Goal: Book appointment/travel/reservation

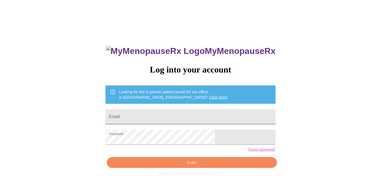
click at [159, 115] on input "Email" at bounding box center [190, 116] width 170 height 15
click at [181, 114] on input "[EMAIL_ADDRESS][DOMAIN_NAME]" at bounding box center [190, 116] width 170 height 15
drag, startPoint x: 181, startPoint y: 115, endPoint x: 72, endPoint y: 108, distance: 109.1
click at [72, 108] on div "MyMenopauseRx Log into your account Looking for the in person patient portal fo…" at bounding box center [190, 108] width 376 height 212
type input "[EMAIL_ADDRESS][DOMAIN_NAME]"
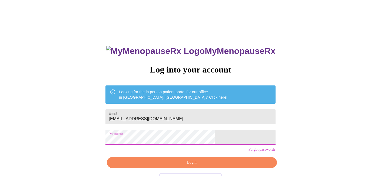
click at [187, 166] on span "Login" at bounding box center [191, 163] width 157 height 7
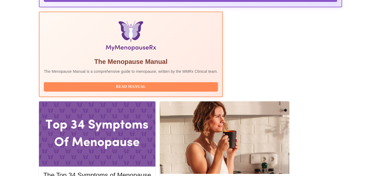
scroll to position [164, 0]
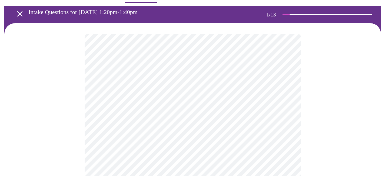
scroll to position [18, 0]
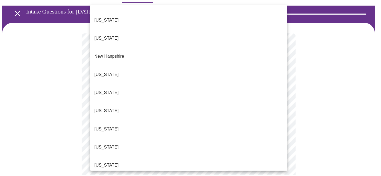
scroll to position [539, 0]
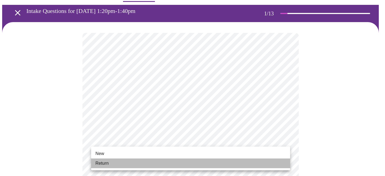
click at [128, 164] on li "Return" at bounding box center [190, 164] width 199 height 10
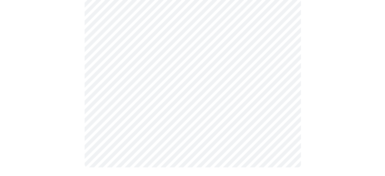
scroll to position [0, 0]
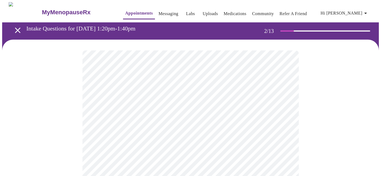
click at [246, 113] on body "MyMenopauseRx Appointments Messaging Labs Uploads Medications Community Refer a…" at bounding box center [190, 164] width 376 height 325
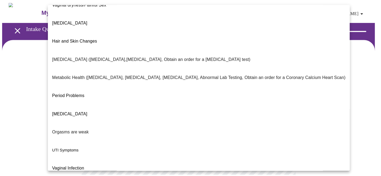
scroll to position [103, 0]
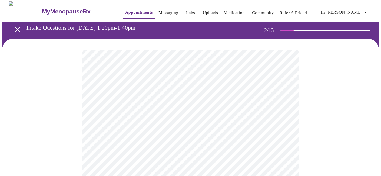
scroll to position [1, 0]
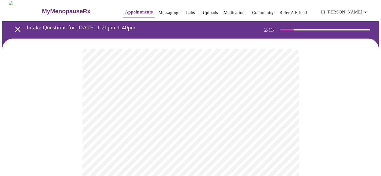
click at [148, 163] on body "MyMenopauseRx Appointments Messaging Labs Uploads Medications Community Refer a…" at bounding box center [190, 162] width 376 height 322
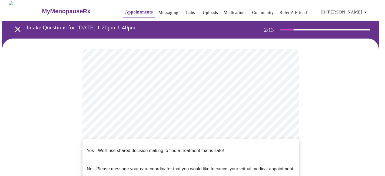
click at [166, 148] on p "Yes - We'll use shared decision making to find a treatment that is safe!" at bounding box center [155, 151] width 137 height 6
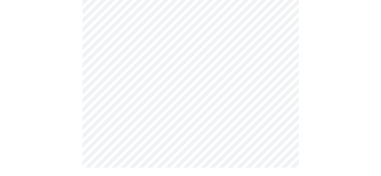
scroll to position [0, 0]
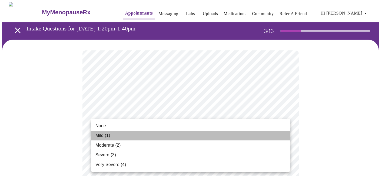
click at [159, 137] on li "Mild (1)" at bounding box center [190, 136] width 199 height 10
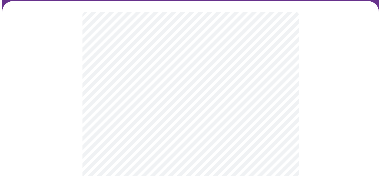
scroll to position [40, 0]
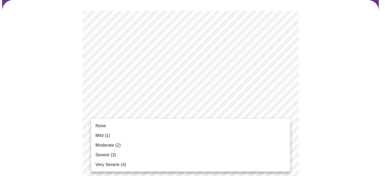
click at [153, 133] on li "Mild (1)" at bounding box center [190, 136] width 199 height 10
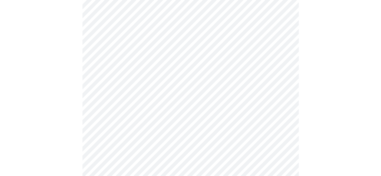
scroll to position [73, 0]
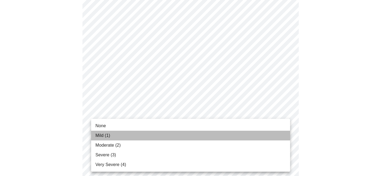
click at [205, 136] on li "Mild (1)" at bounding box center [190, 136] width 199 height 10
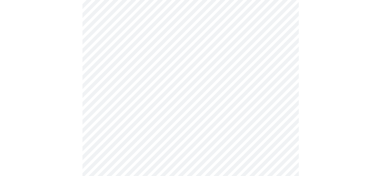
scroll to position [166, 0]
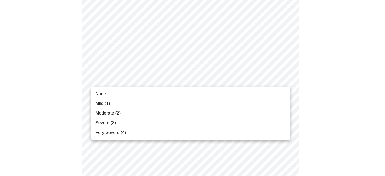
click at [132, 100] on li "Mild (1)" at bounding box center [190, 104] width 199 height 10
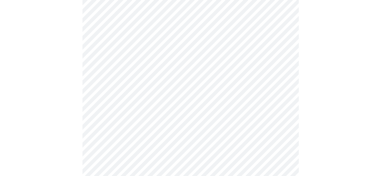
scroll to position [167, 0]
click at [195, 115] on body "MyMenopauseRx Appointments Messaging Labs Uploads Medications Community Refer a…" at bounding box center [190, 179] width 376 height 688
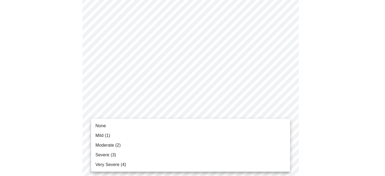
click at [178, 144] on li "Moderate (2)" at bounding box center [190, 146] width 199 height 10
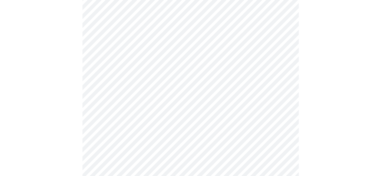
scroll to position [171, 0]
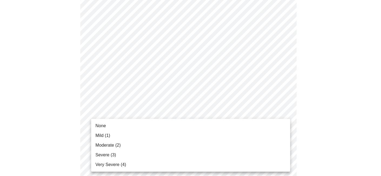
click at [252, 143] on body "MyMenopauseRx Appointments Messaging Labs Uploads Medications Community Refer a…" at bounding box center [190, 171] width 376 height 681
click at [172, 136] on li "Mild (1)" at bounding box center [190, 136] width 199 height 10
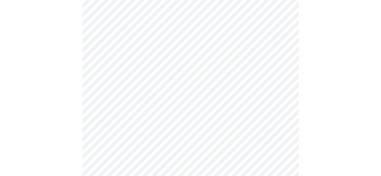
scroll to position [244, 0]
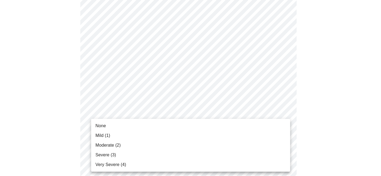
click at [201, 115] on body "MyMenopauseRx Appointments Messaging Labs Uploads Medications Community Refer a…" at bounding box center [190, 94] width 376 height 673
click at [131, 140] on li "Mild (1)" at bounding box center [190, 136] width 199 height 10
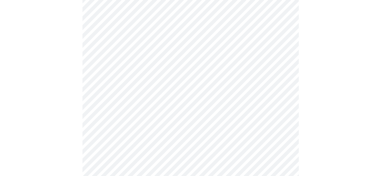
scroll to position [266, 0]
click at [243, 135] on body "MyMenopauseRx Appointments Messaging Labs Uploads Medications Community Refer a…" at bounding box center [192, 69] width 380 height 666
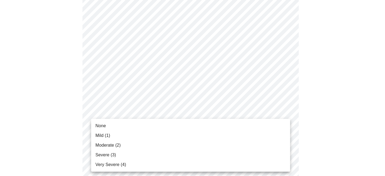
click at [213, 139] on li "Mild (1)" at bounding box center [190, 136] width 199 height 10
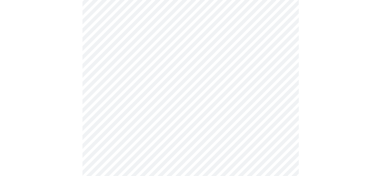
scroll to position [300, 0]
click at [230, 142] on body "MyMenopauseRx Appointments Messaging Labs Uploads Medications Community Refer a…" at bounding box center [190, 31] width 376 height 658
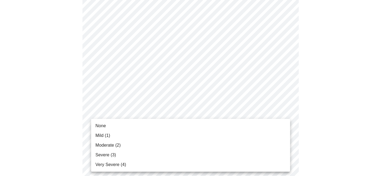
click at [179, 138] on li "Mild (1)" at bounding box center [190, 136] width 199 height 10
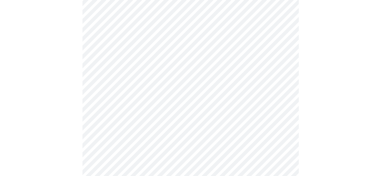
scroll to position [387, 0]
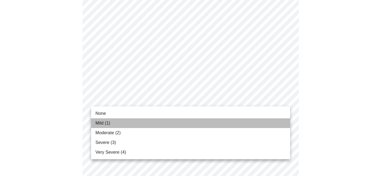
click at [143, 127] on li "Mild (1)" at bounding box center [190, 124] width 199 height 10
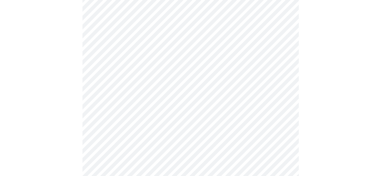
scroll to position [414, 0]
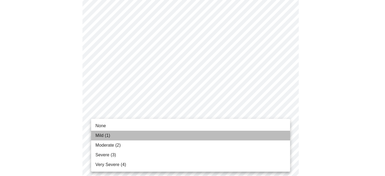
click at [148, 133] on li "Mild (1)" at bounding box center [190, 136] width 199 height 10
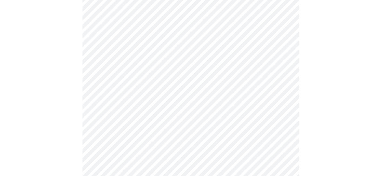
scroll to position [242, 0]
click at [198, 86] on body "MyMenopauseRx Appointments Messaging Labs Uploads Medications Community Refer a…" at bounding box center [192, 26] width 380 height 533
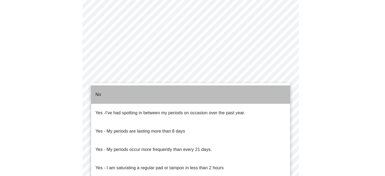
click at [160, 86] on li "No" at bounding box center [190, 95] width 199 height 18
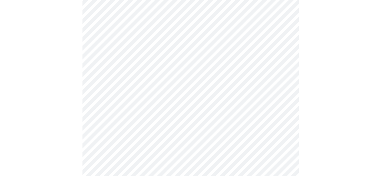
scroll to position [267, 0]
click at [200, 101] on body "MyMenopauseRx Appointments Messaging Labs Uploads Medications Community Refer a…" at bounding box center [192, 0] width 380 height 530
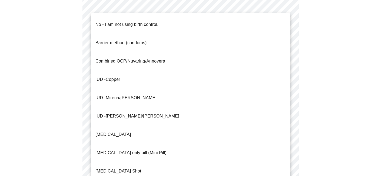
click at [126, 96] on span "Mirena/Liletta" at bounding box center [131, 98] width 51 height 5
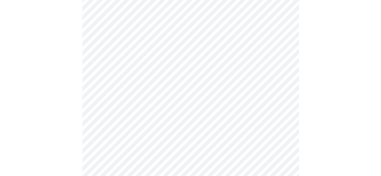
scroll to position [297, 0]
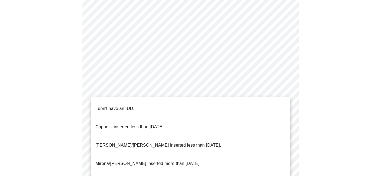
click at [160, 161] on p "Mirena/Liletta inserted more than 5 years ago." at bounding box center [147, 164] width 105 height 6
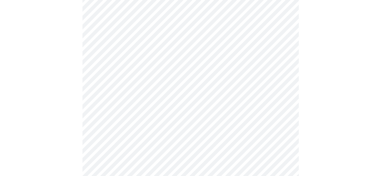
scroll to position [342, 0]
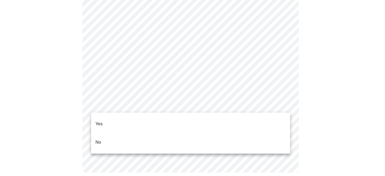
click at [155, 116] on li "Yes" at bounding box center [190, 124] width 199 height 18
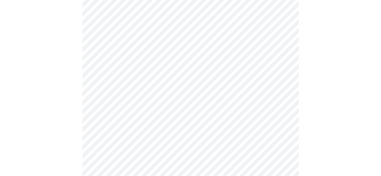
scroll to position [67, 0]
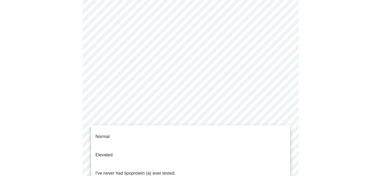
click at [266, 120] on body "MyMenopauseRx Appointments Messaging Labs Uploads Medications Community Refer a…" at bounding box center [192, 134] width 380 height 399
click at [209, 165] on li "I've never had lipoprotein (a) ever tested." at bounding box center [190, 174] width 199 height 18
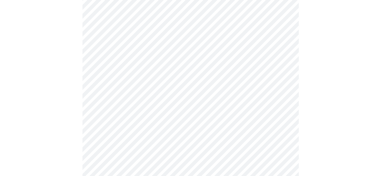
scroll to position [1364, 0]
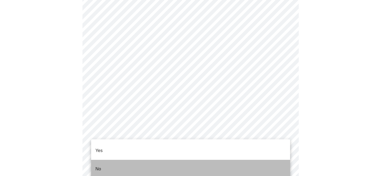
click at [222, 160] on li "No" at bounding box center [190, 169] width 199 height 18
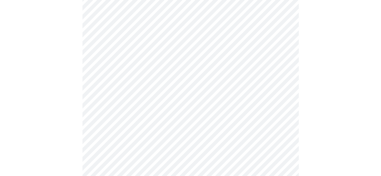
scroll to position [440, 0]
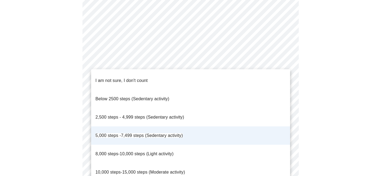
click at [310, 107] on div at bounding box center [192, 88] width 385 height 176
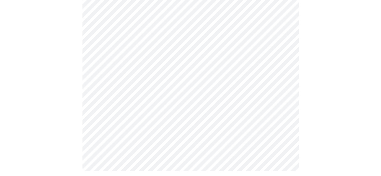
scroll to position [385, 0]
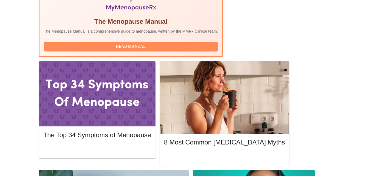
scroll to position [183, 0]
